Goal: Information Seeking & Learning: Learn about a topic

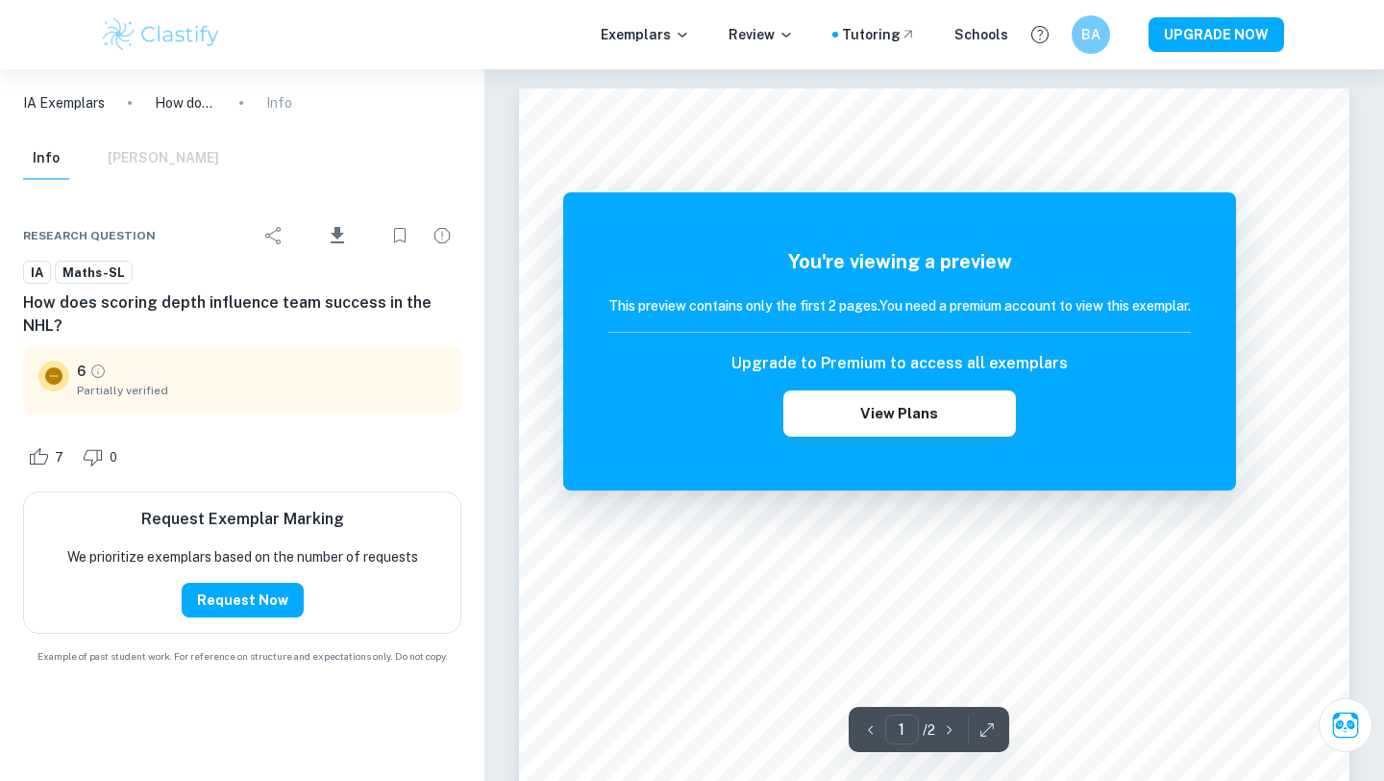
click at [181, 42] on img at bounding box center [161, 34] width 122 height 38
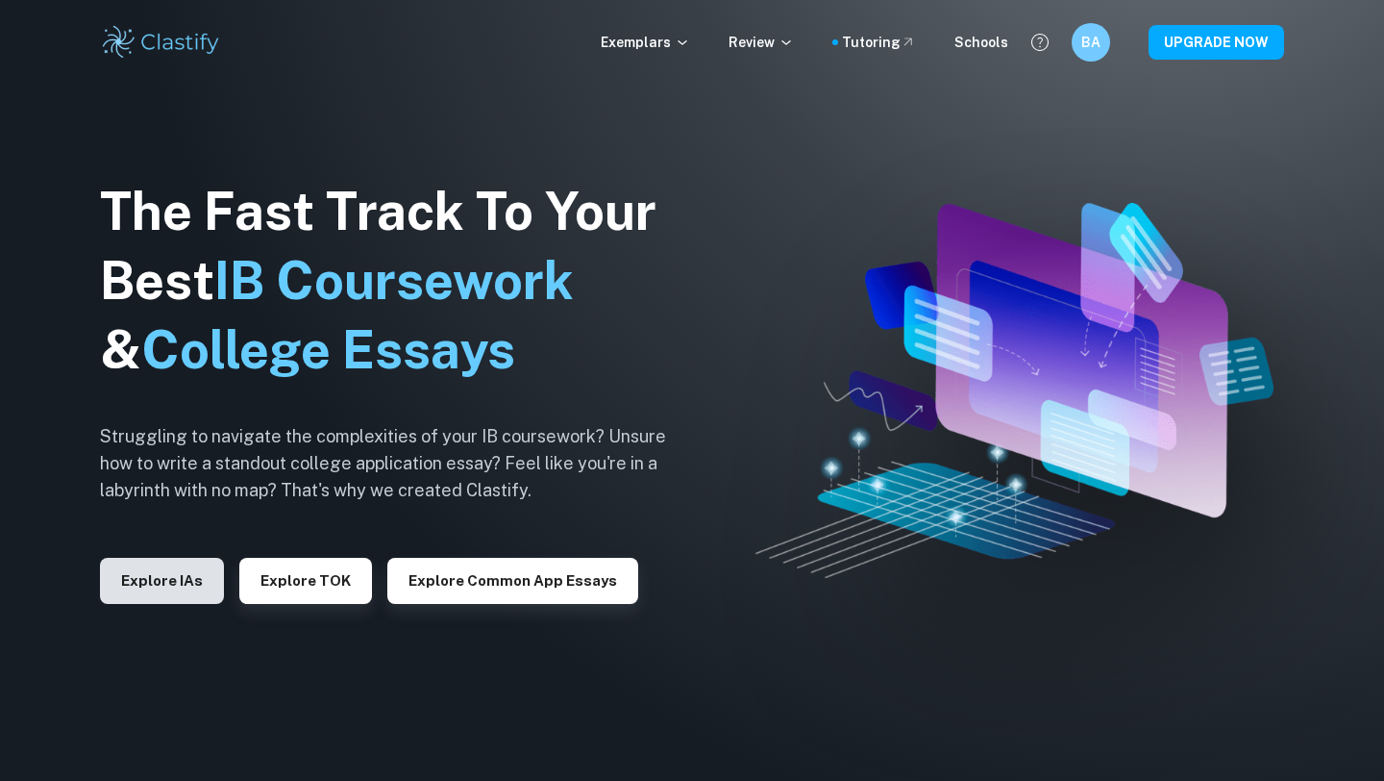
click at [183, 584] on button "Explore IAs" at bounding box center [162, 581] width 124 height 46
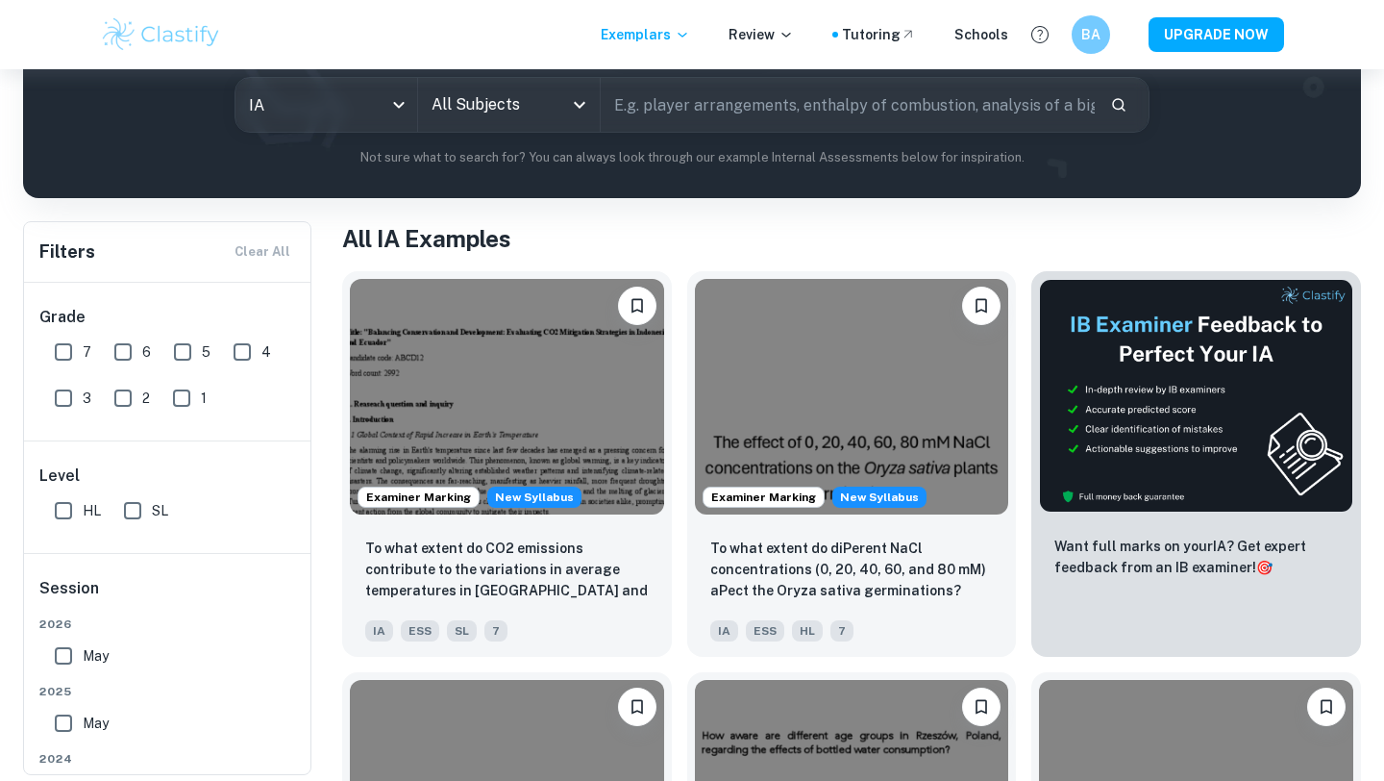
scroll to position [212, 0]
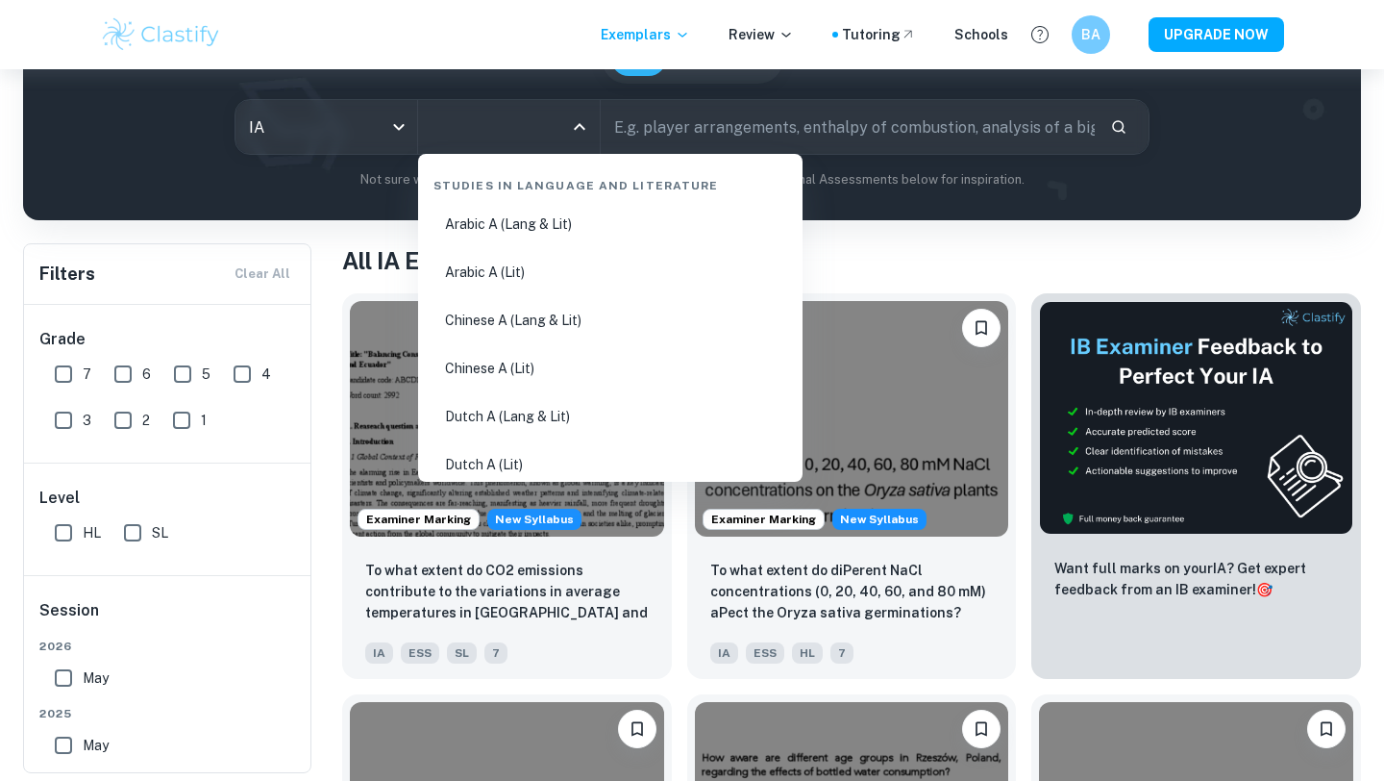
click at [529, 122] on input "All Subjects" at bounding box center [495, 127] width 136 height 37
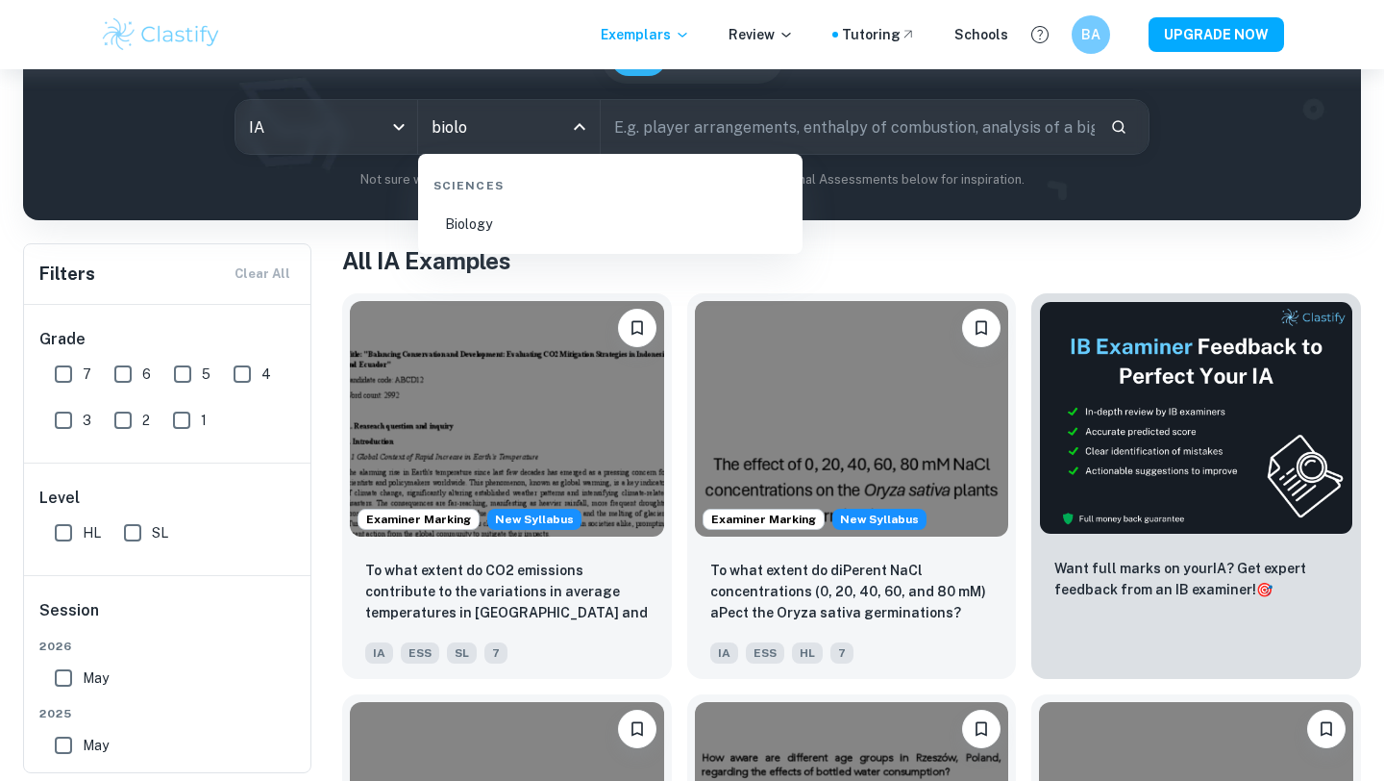
click at [504, 224] on li "Biology" at bounding box center [610, 224] width 369 height 44
type input "Biology"
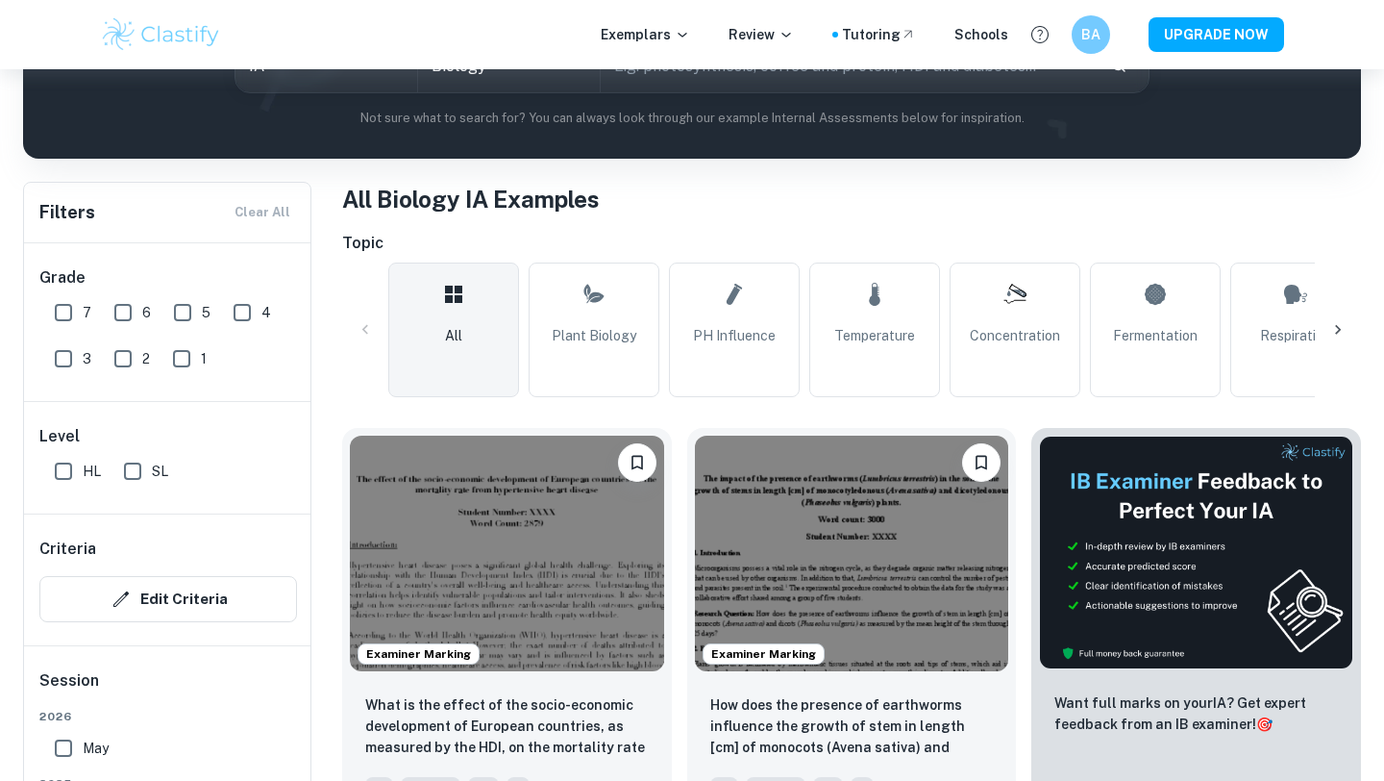
scroll to position [336, 0]
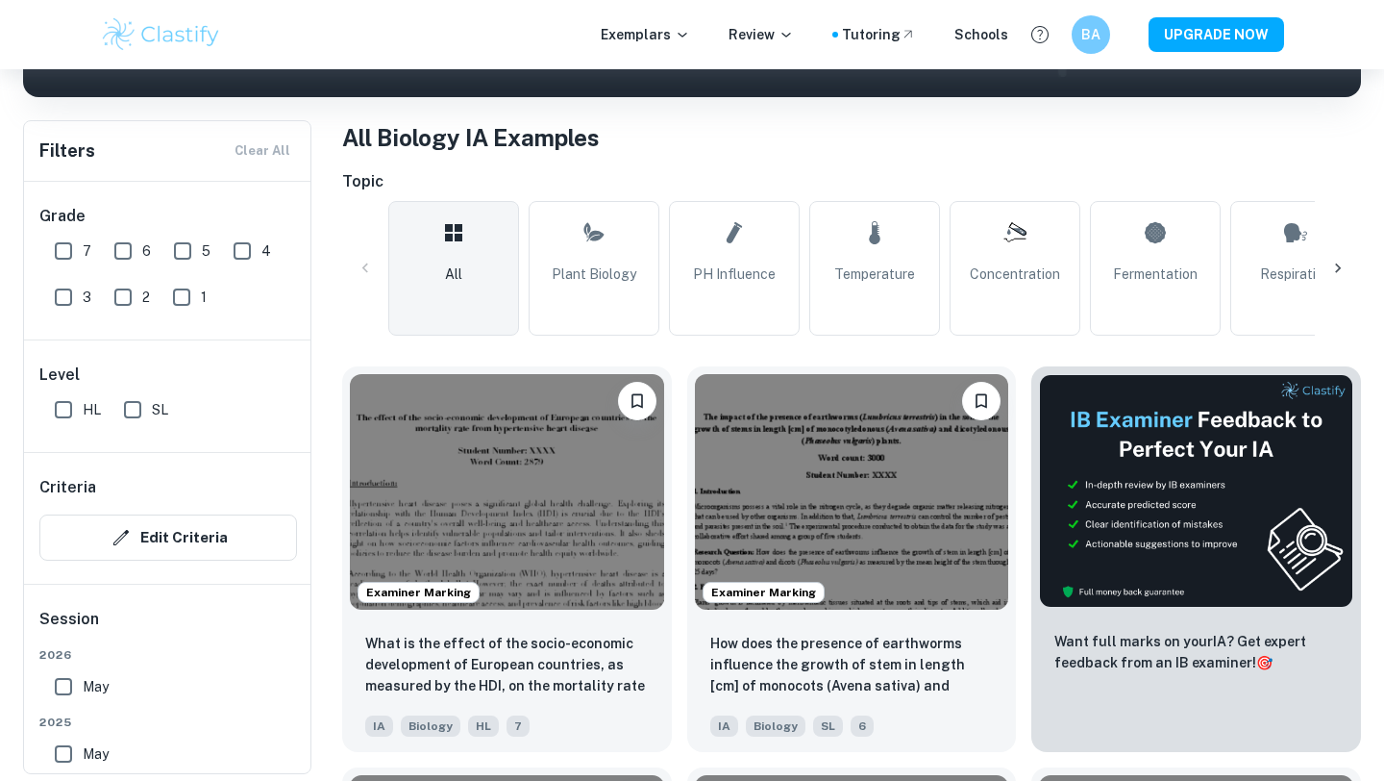
click at [62, 247] on input "7" at bounding box center [63, 251] width 38 height 38
checkbox input "true"
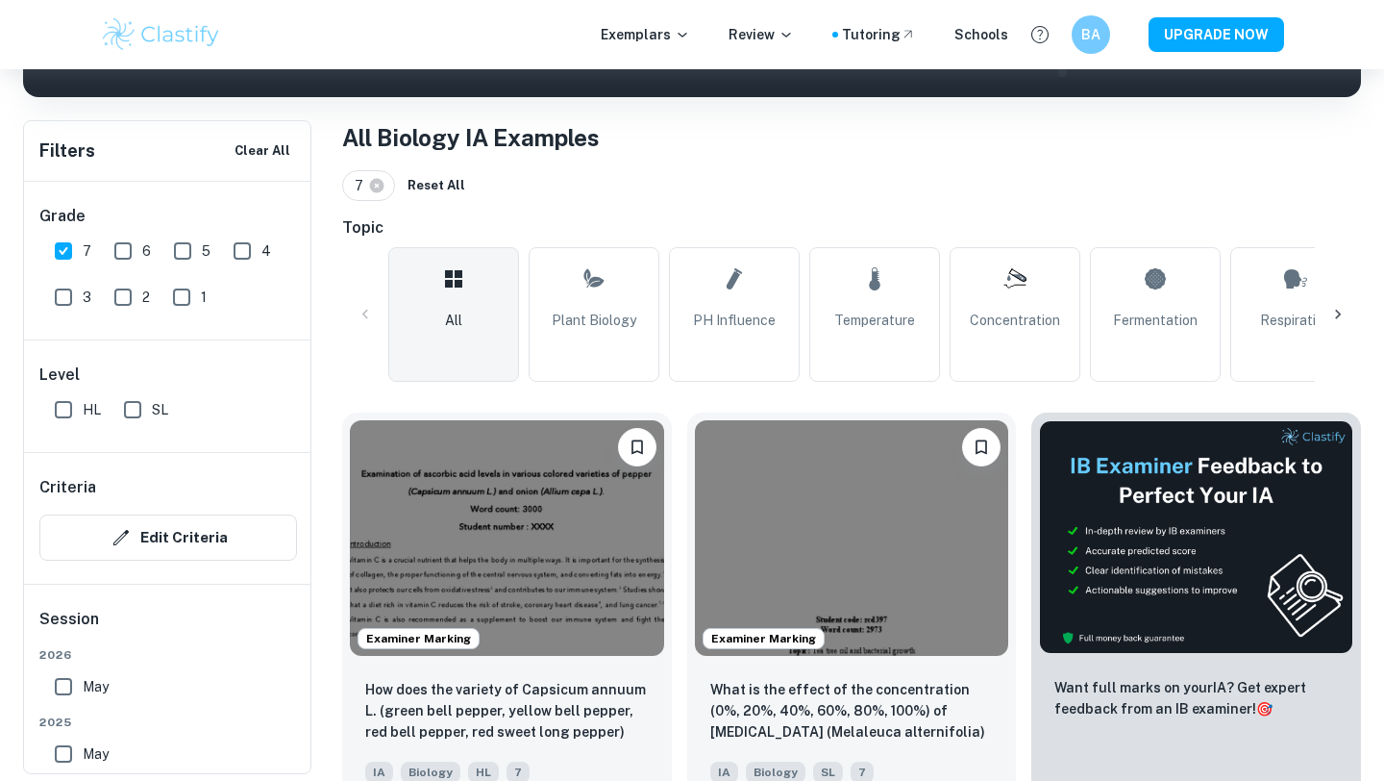
click at [1346, 317] on icon at bounding box center [1338, 314] width 19 height 19
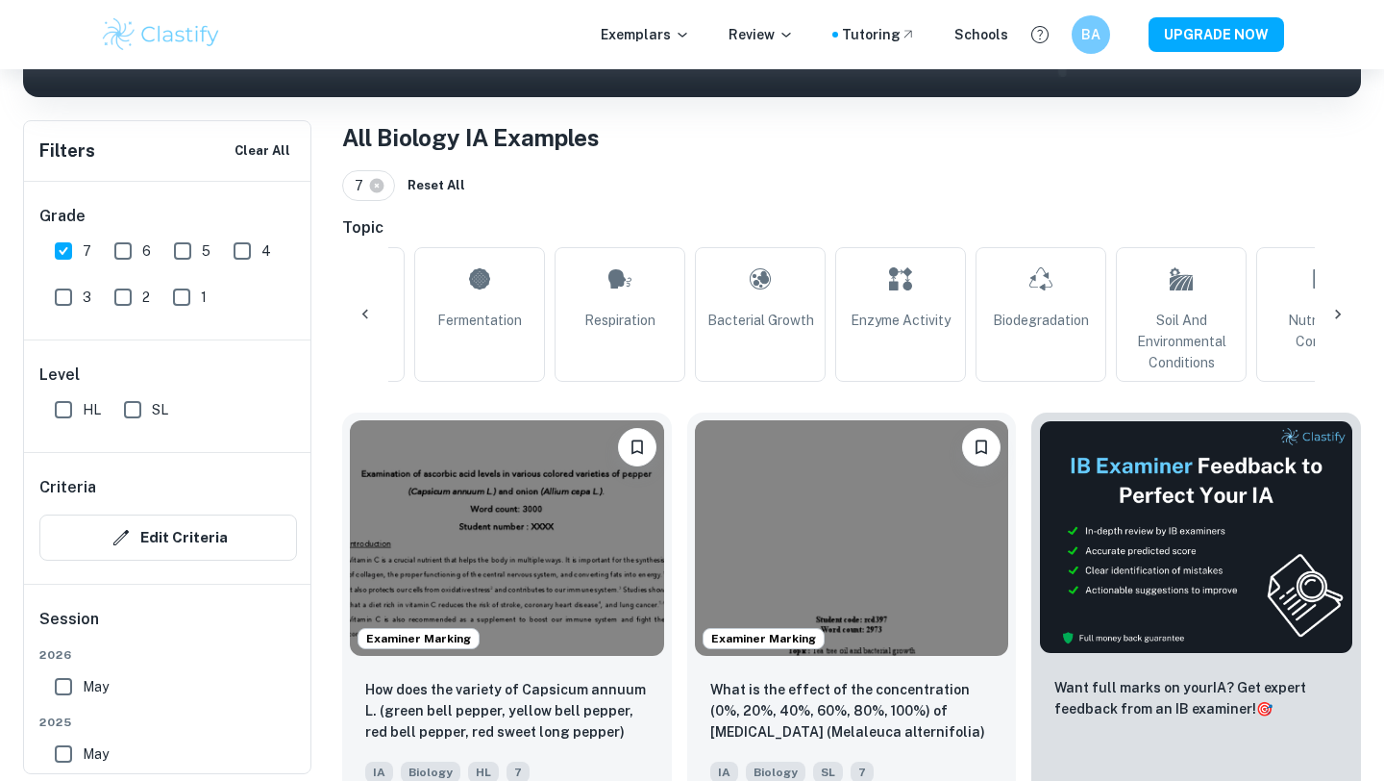
scroll to position [0, 902]
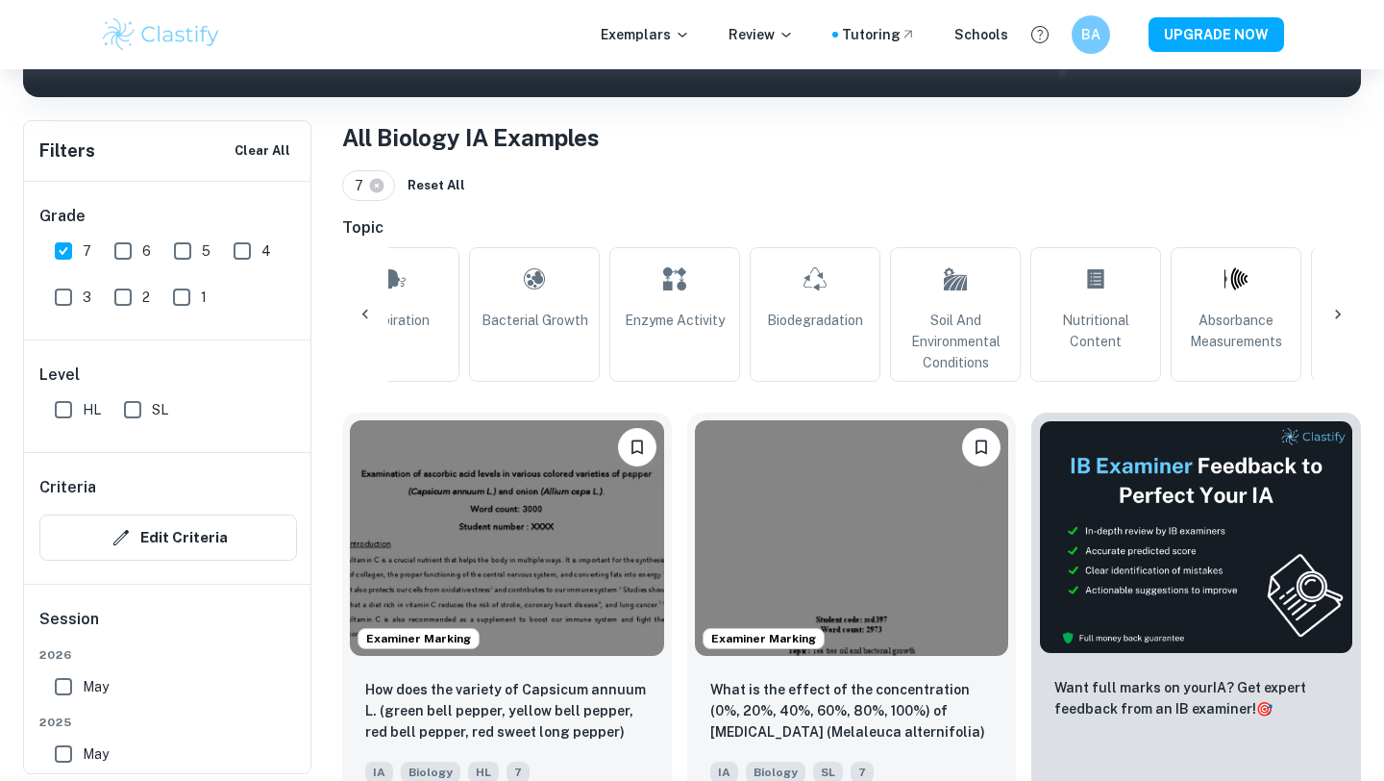
click at [1345, 318] on icon at bounding box center [1338, 314] width 19 height 19
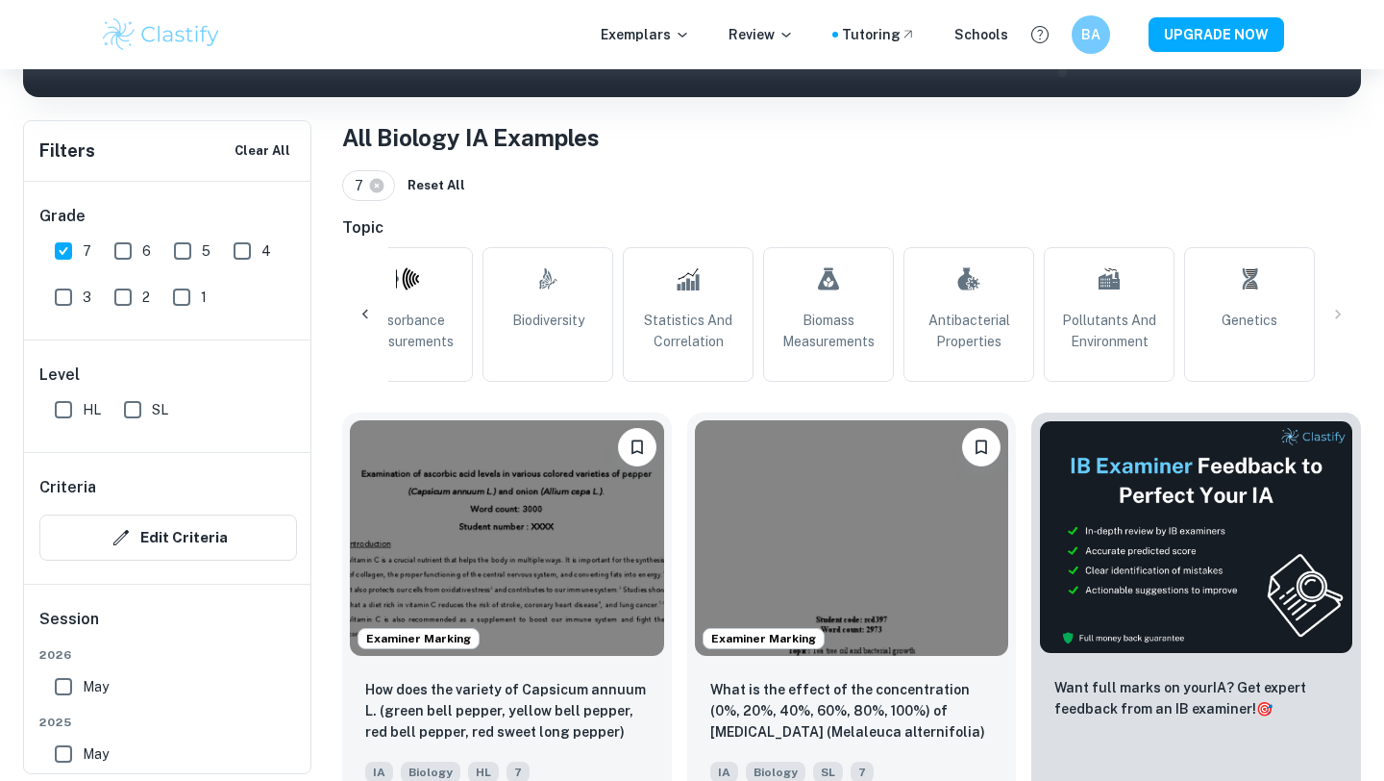
scroll to position [0, 1731]
click at [1345, 318] on div "All Plant Biology pH Influence Temperature Concentration Fermentation Respirati…" at bounding box center [851, 314] width 1019 height 135
click at [986, 311] on span "Antibacterial Properties" at bounding box center [968, 331] width 113 height 42
type input "Antibacterial Properties"
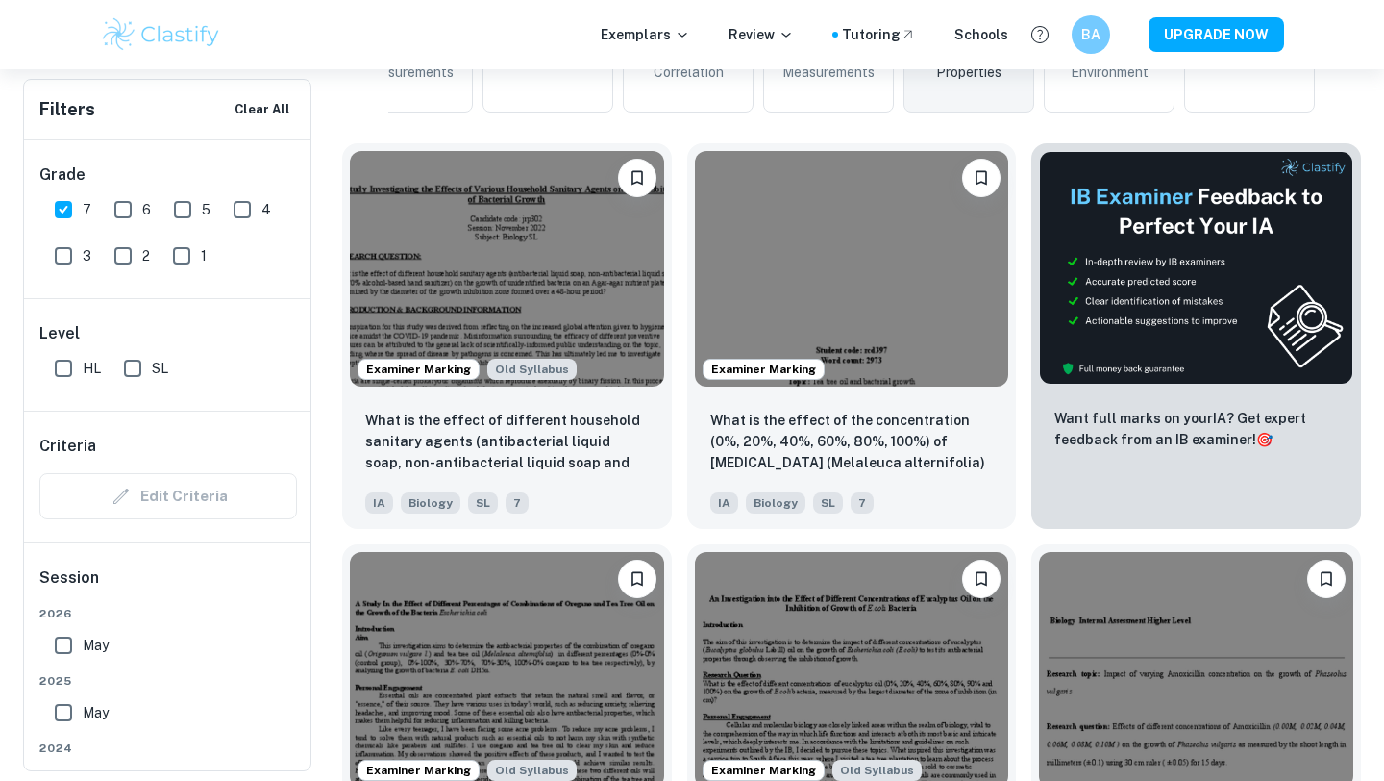
scroll to position [630, 0]
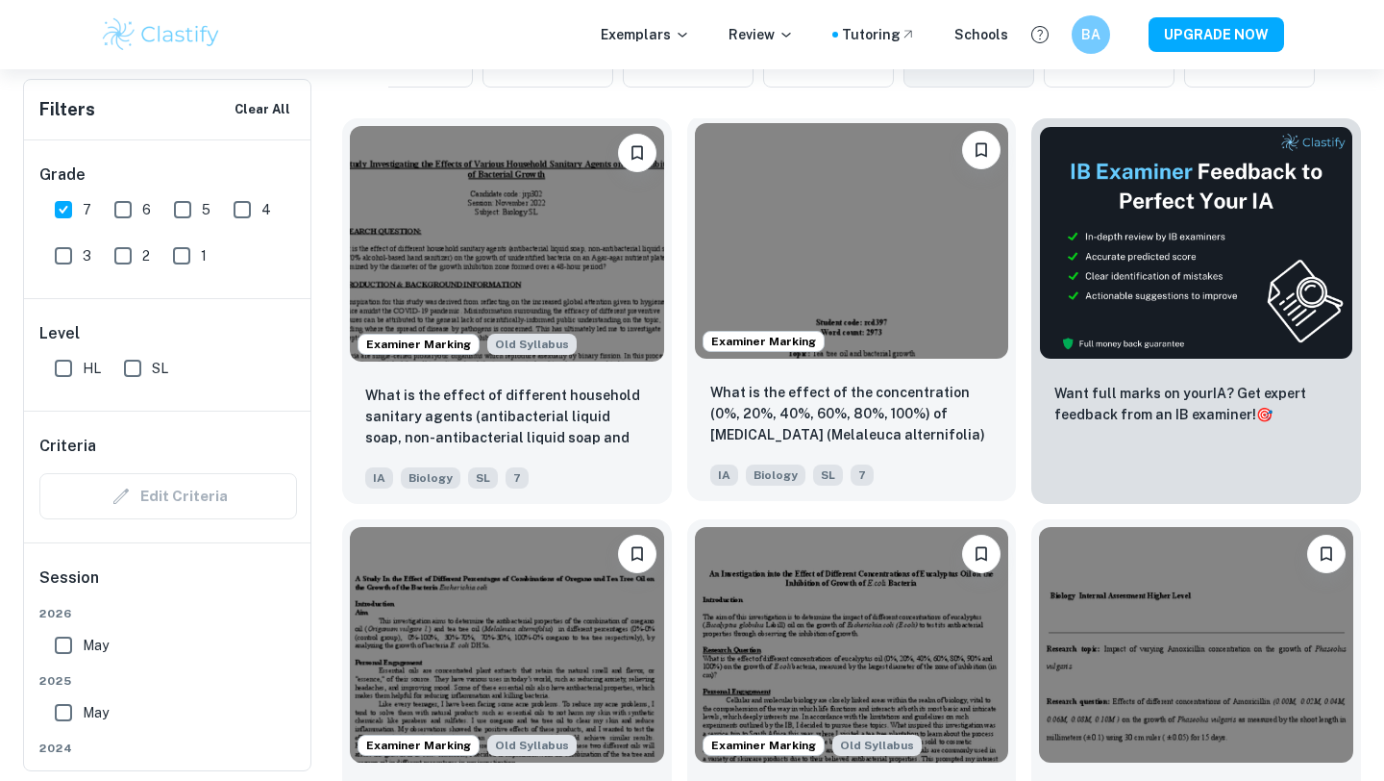
click at [864, 302] on img at bounding box center [852, 241] width 314 height 236
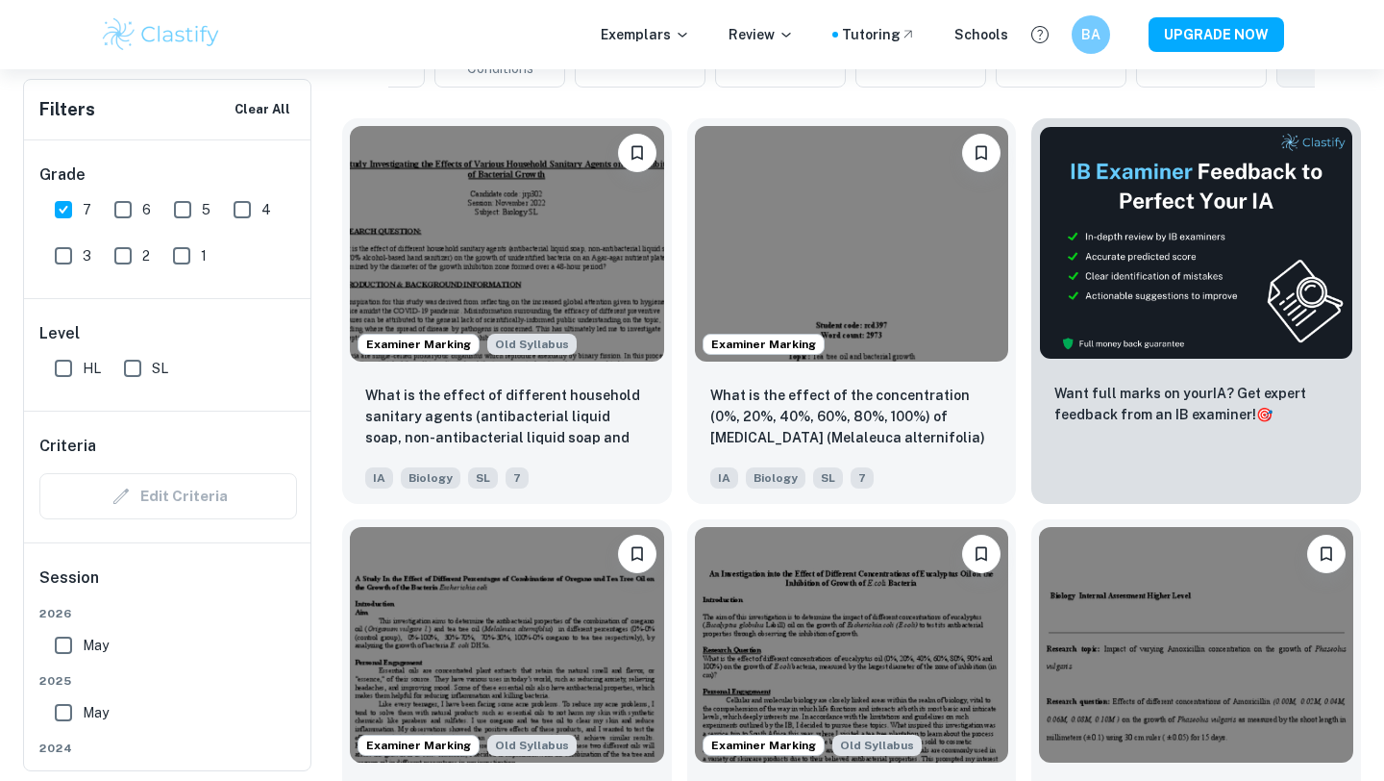
scroll to position [799, 0]
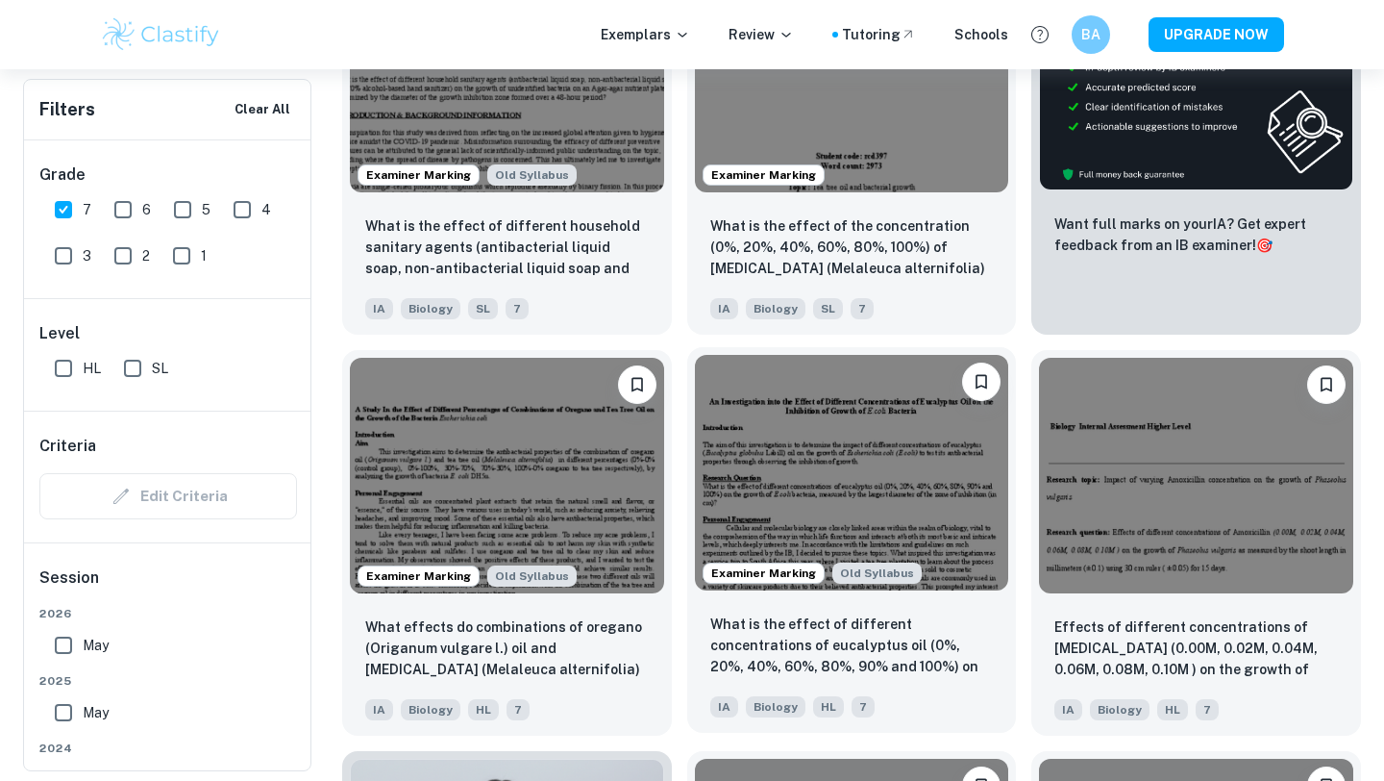
click at [775, 492] on img at bounding box center [852, 473] width 314 height 236
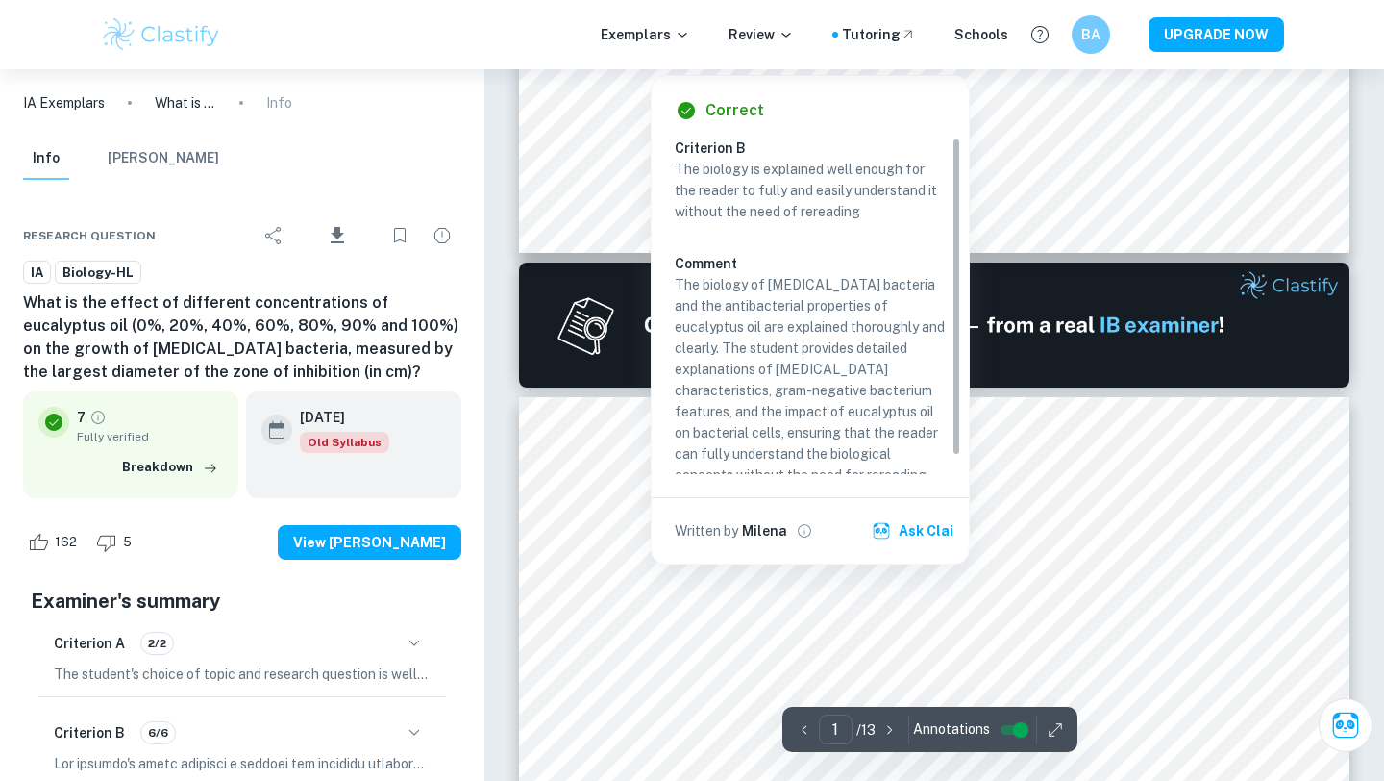
scroll to position [18, 0]
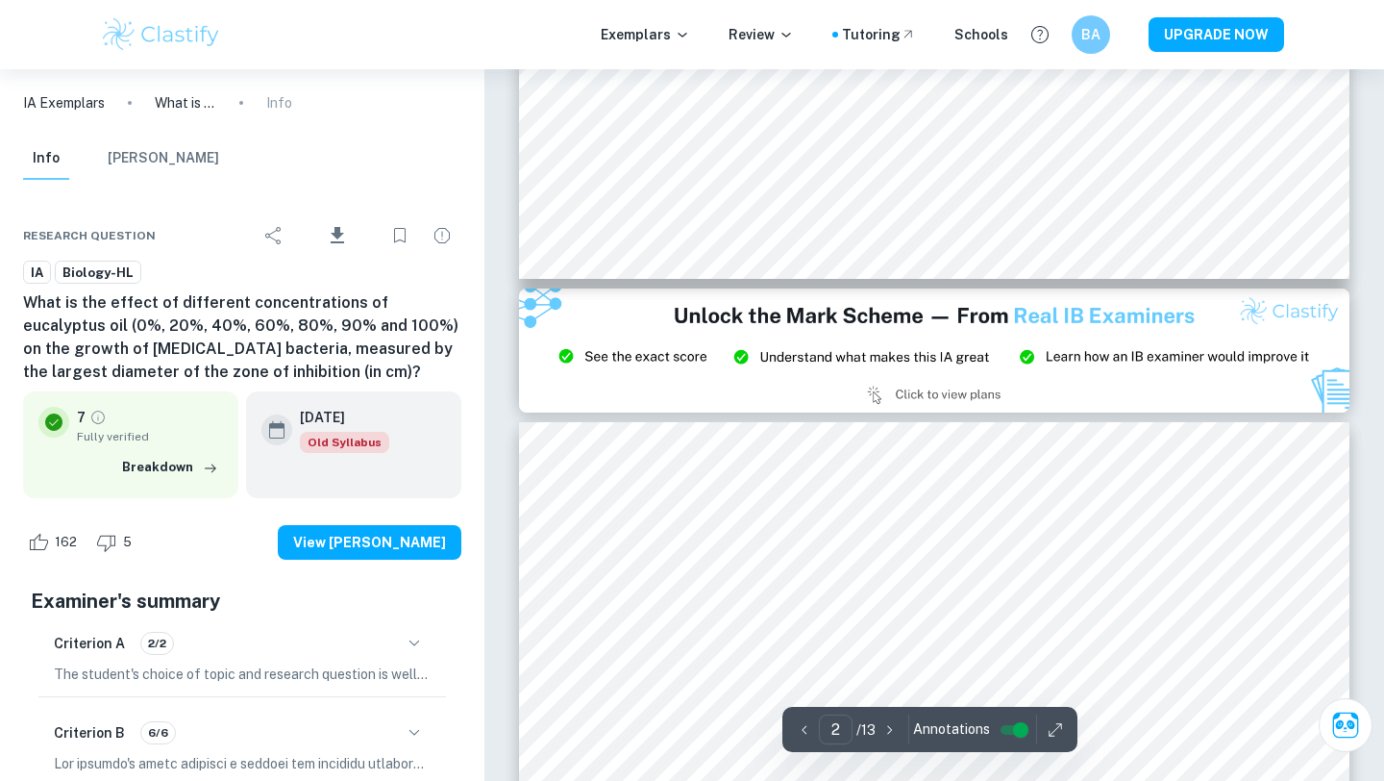
type input "3"
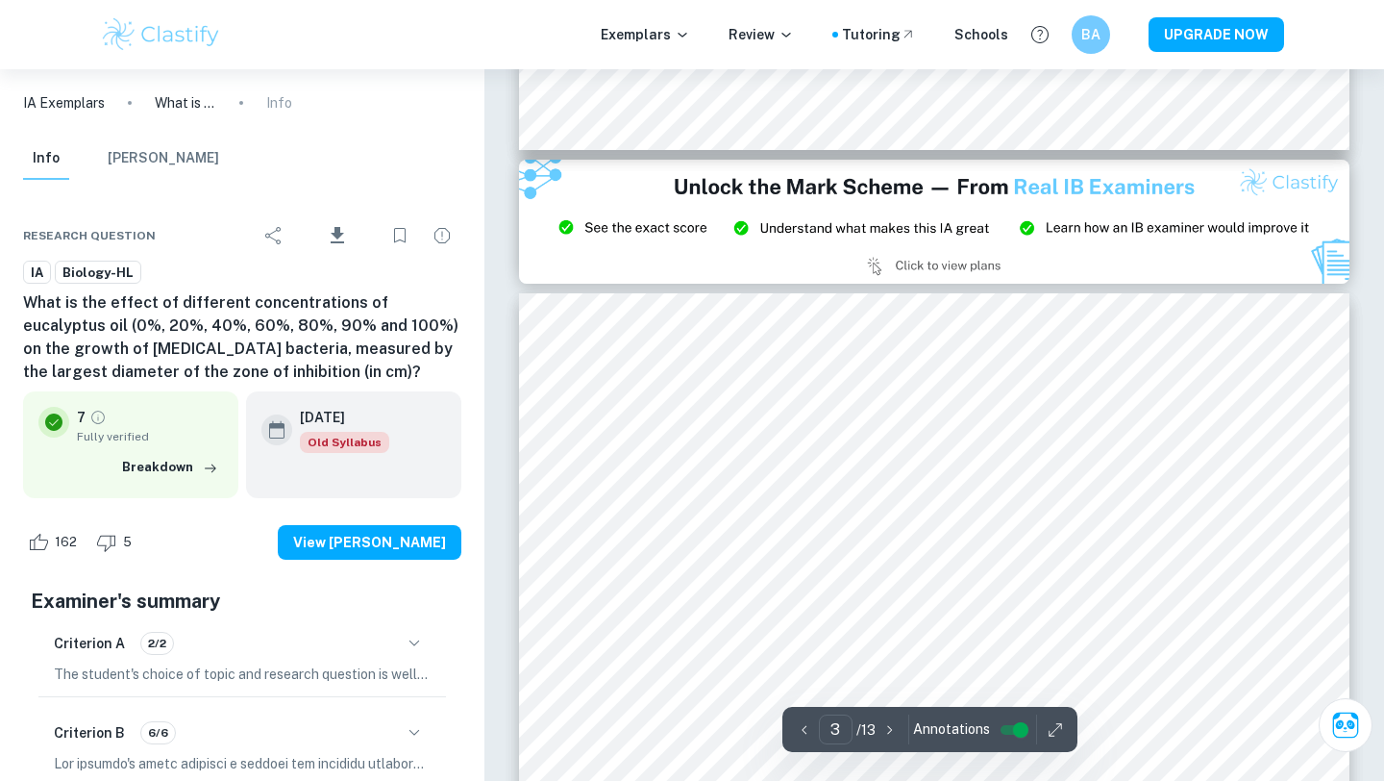
scroll to position [2424, 0]
